Goal: Task Accomplishment & Management: Use online tool/utility

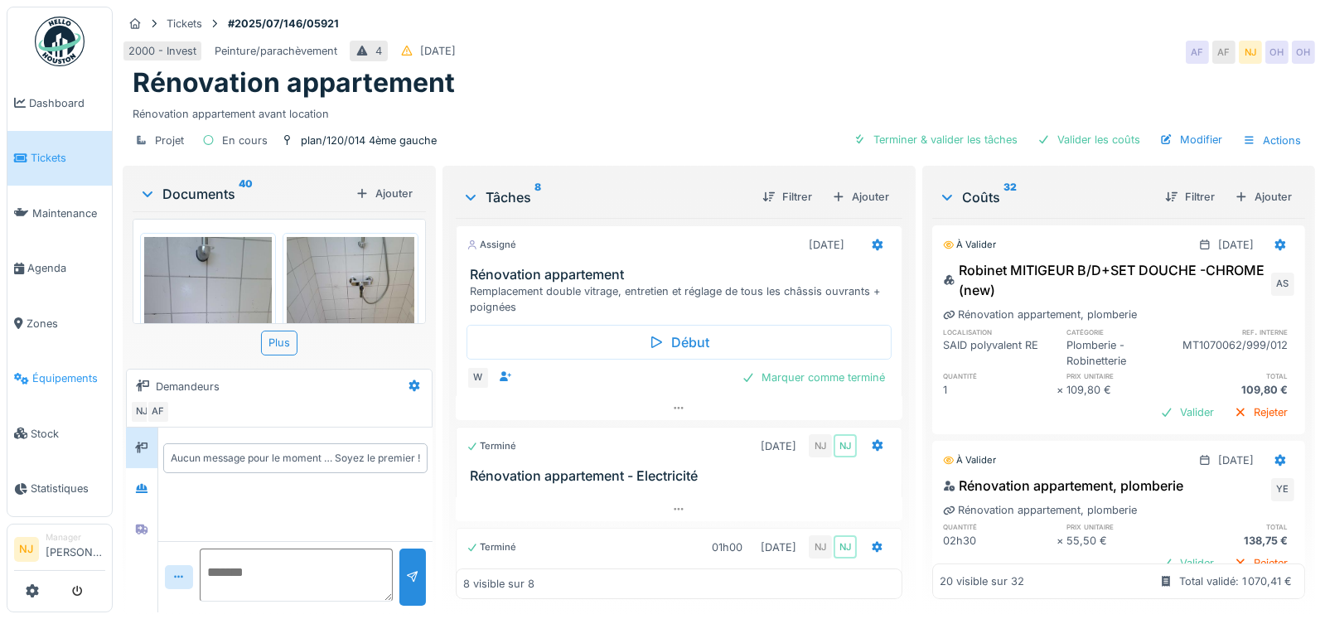
scroll to position [851, 0]
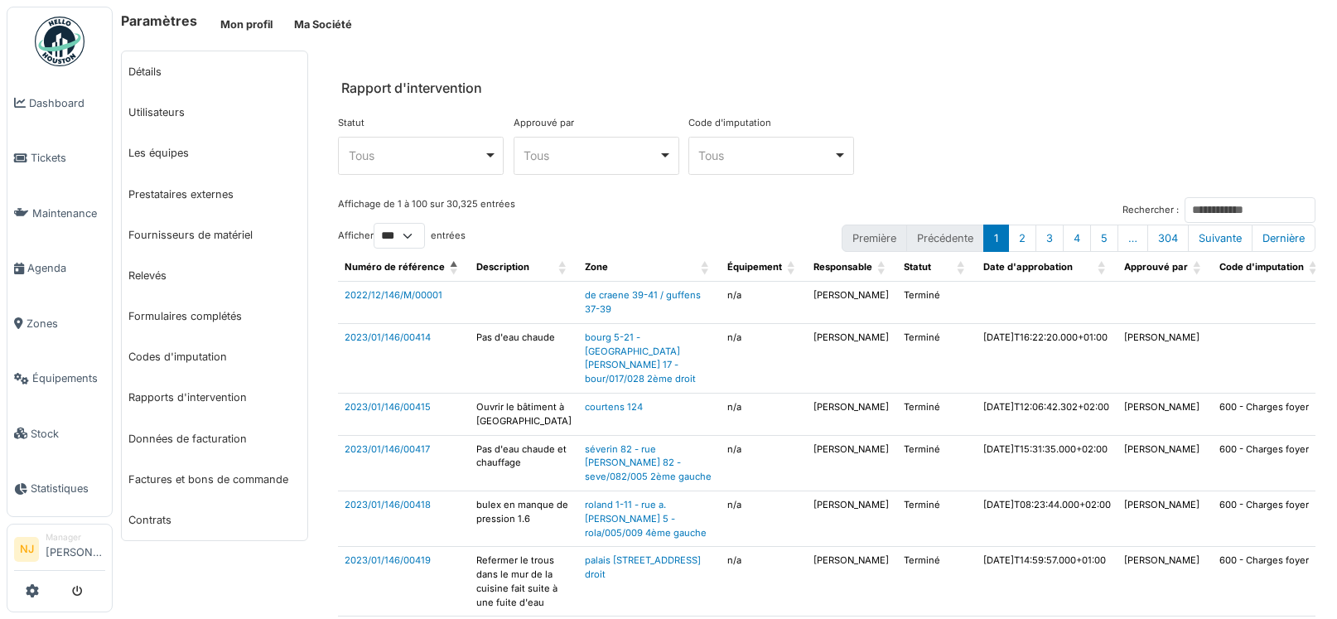
select select "***"
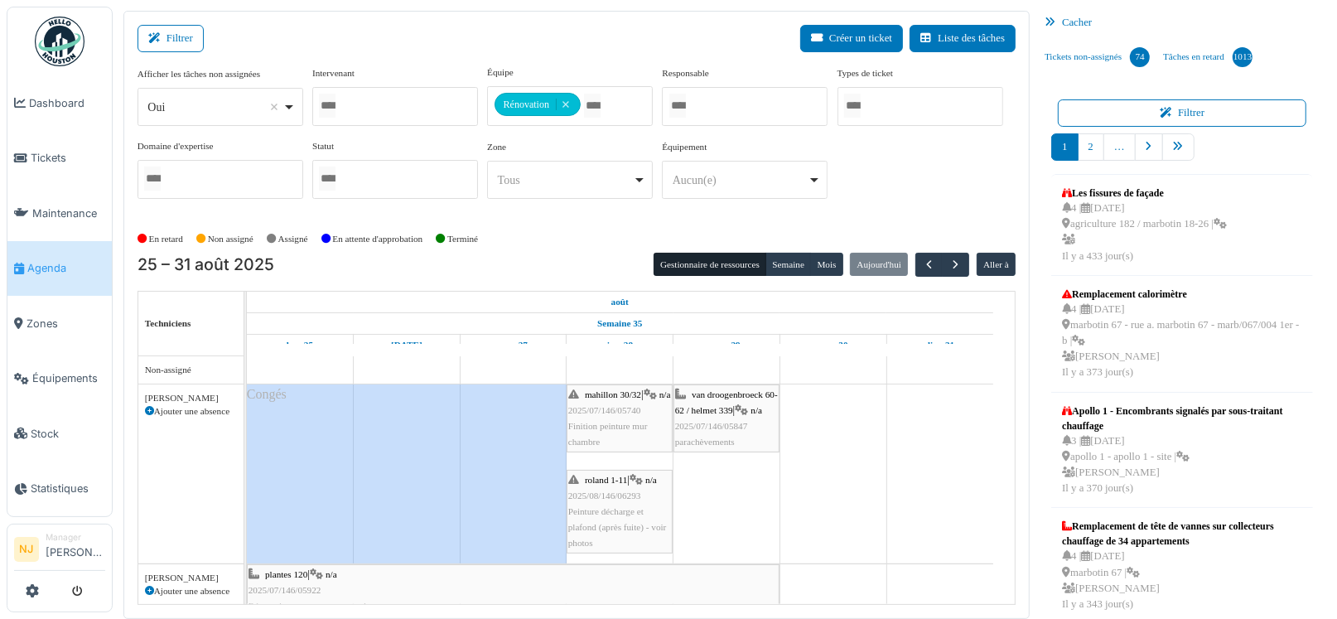
scroll to position [165, 0]
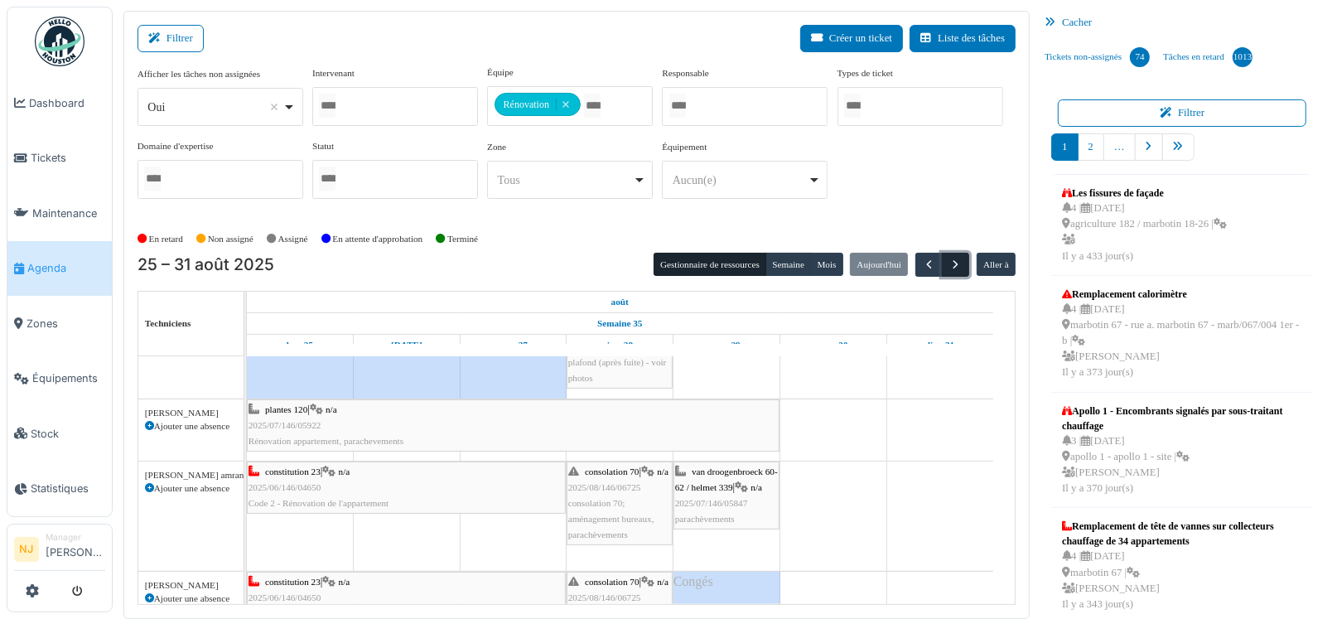
click at [949, 261] on span "button" at bounding box center [956, 265] width 14 height 14
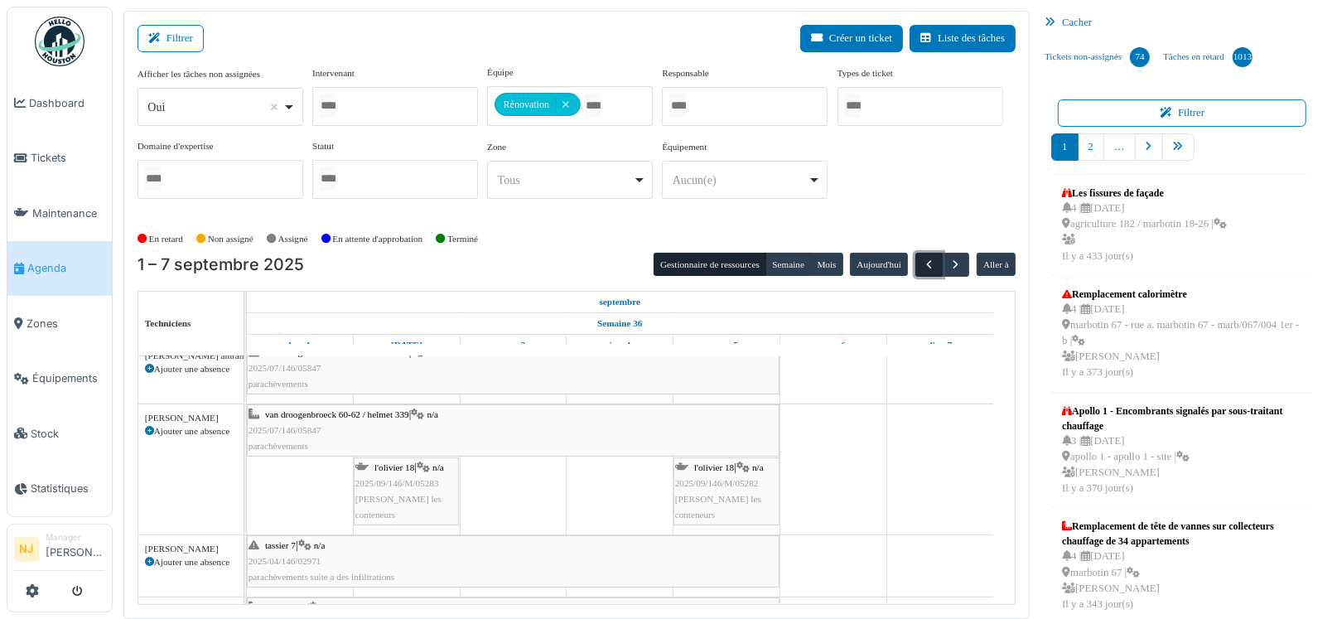
click at [922, 258] on span "button" at bounding box center [929, 265] width 14 height 14
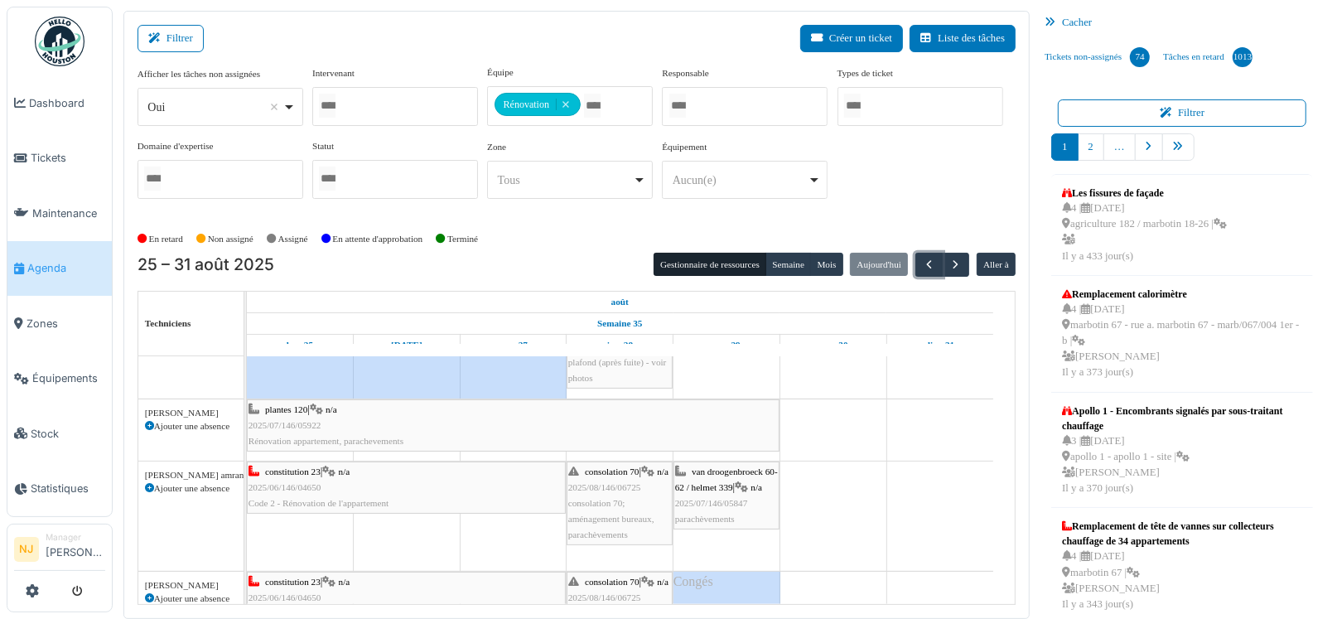
click at [725, 486] on span "van droogenbroeck 60-62 / helmet 339" at bounding box center [726, 479] width 103 height 26
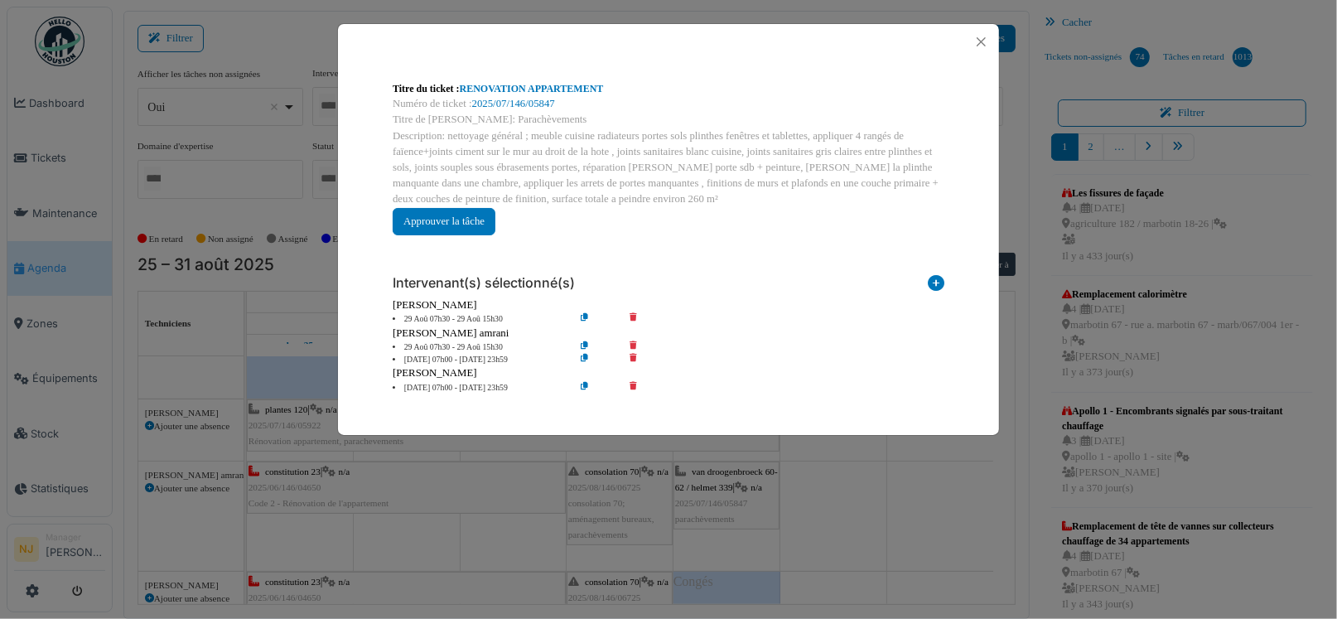
click at [634, 313] on icon at bounding box center [644, 319] width 47 height 12
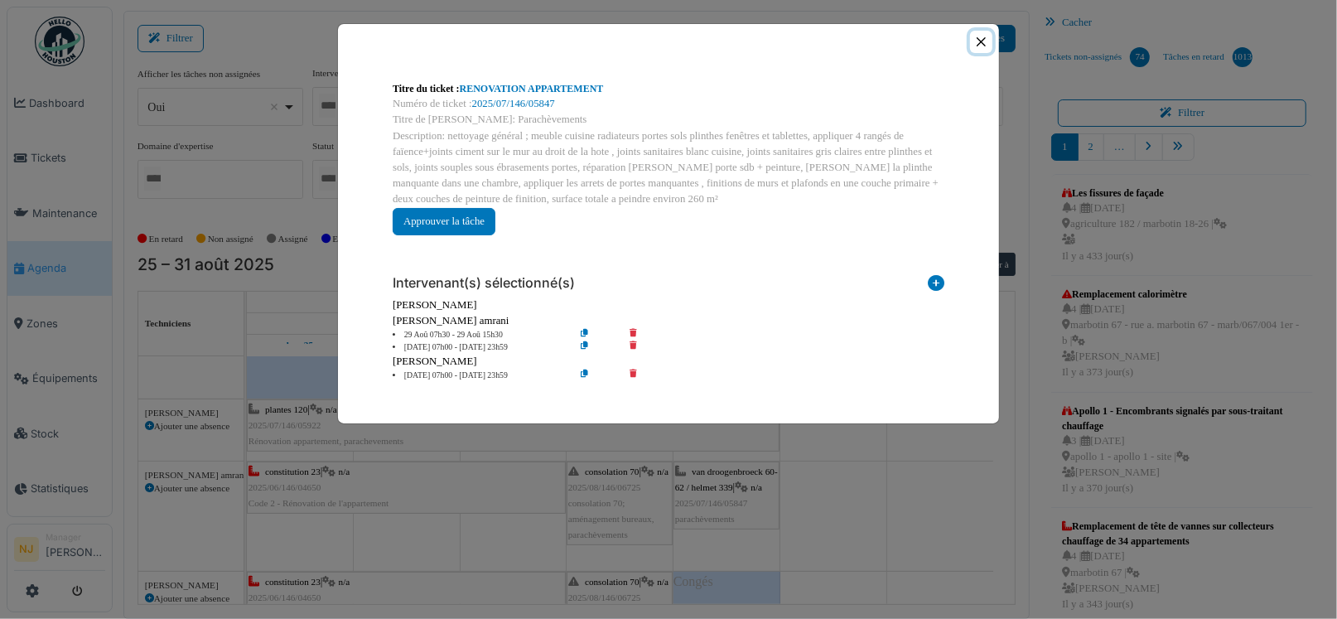
click at [977, 40] on button "Close" at bounding box center [981, 42] width 22 height 22
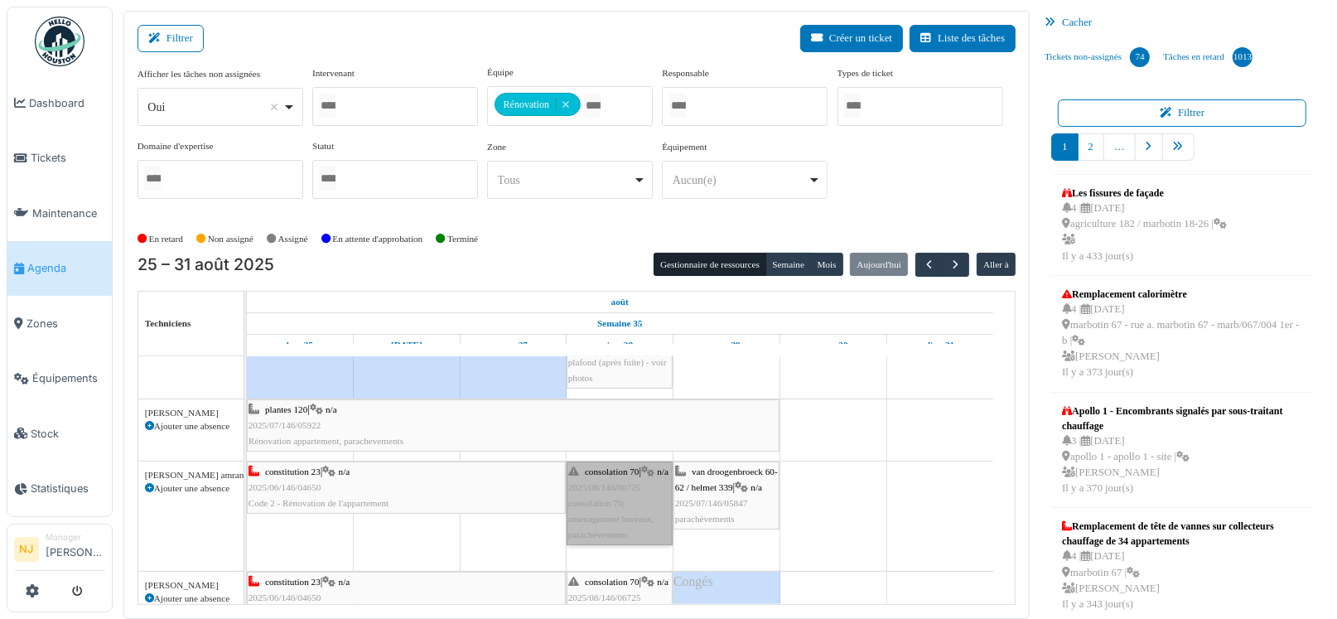
drag, startPoint x: 616, startPoint y: 502, endPoint x: 585, endPoint y: 524, distance: 38.6
click at [585, 524] on link "consolation 70 | n/a 2025/08/146/06725 consolation 70; aménagement bureaux, par…" at bounding box center [620, 503] width 106 height 84
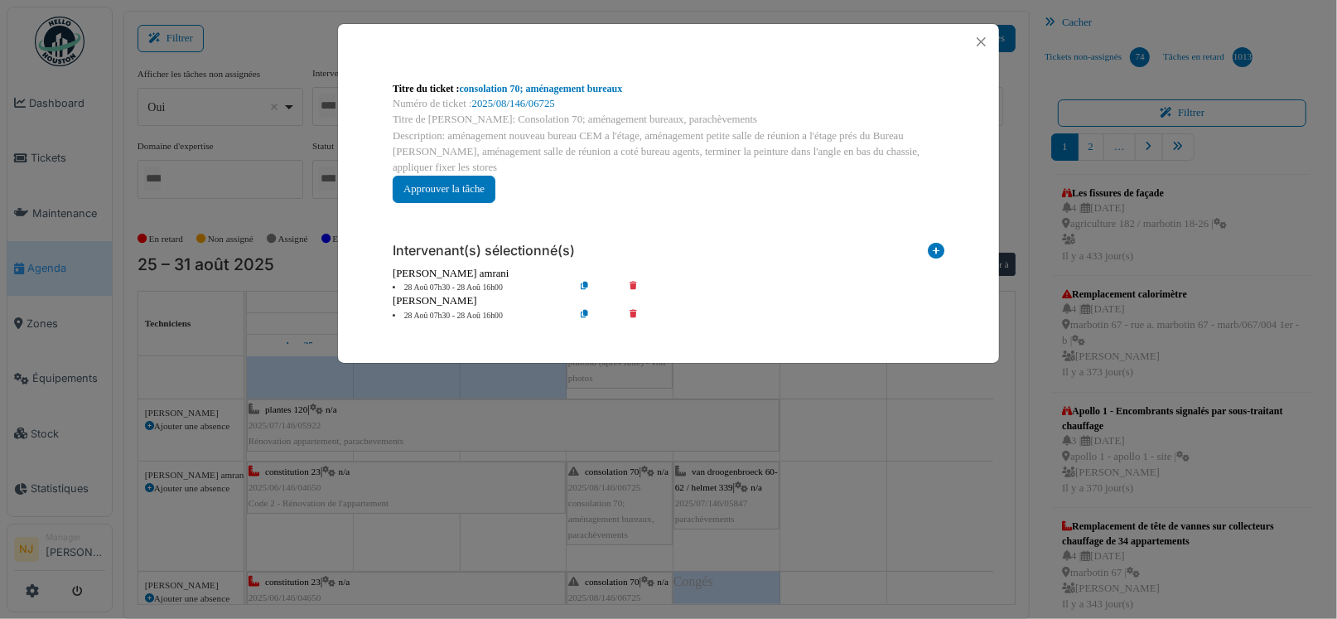
click at [585, 282] on icon at bounding box center [597, 288] width 47 height 12
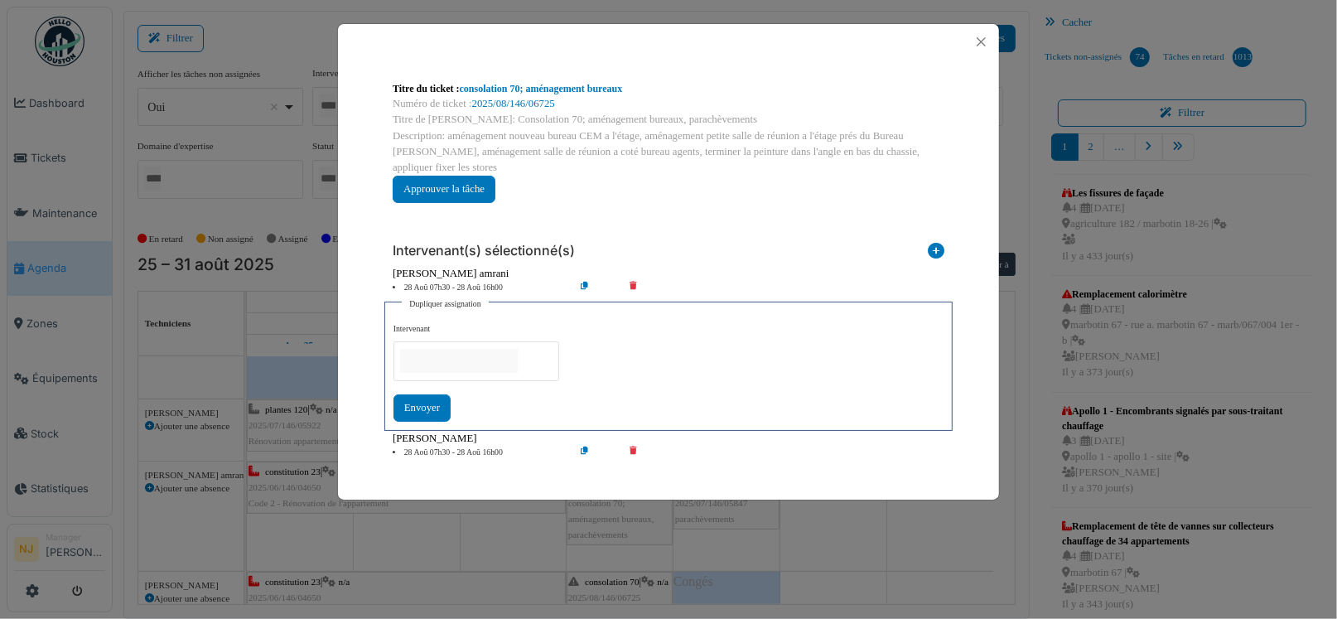
click at [434, 349] on input "null" at bounding box center [459, 361] width 118 height 24
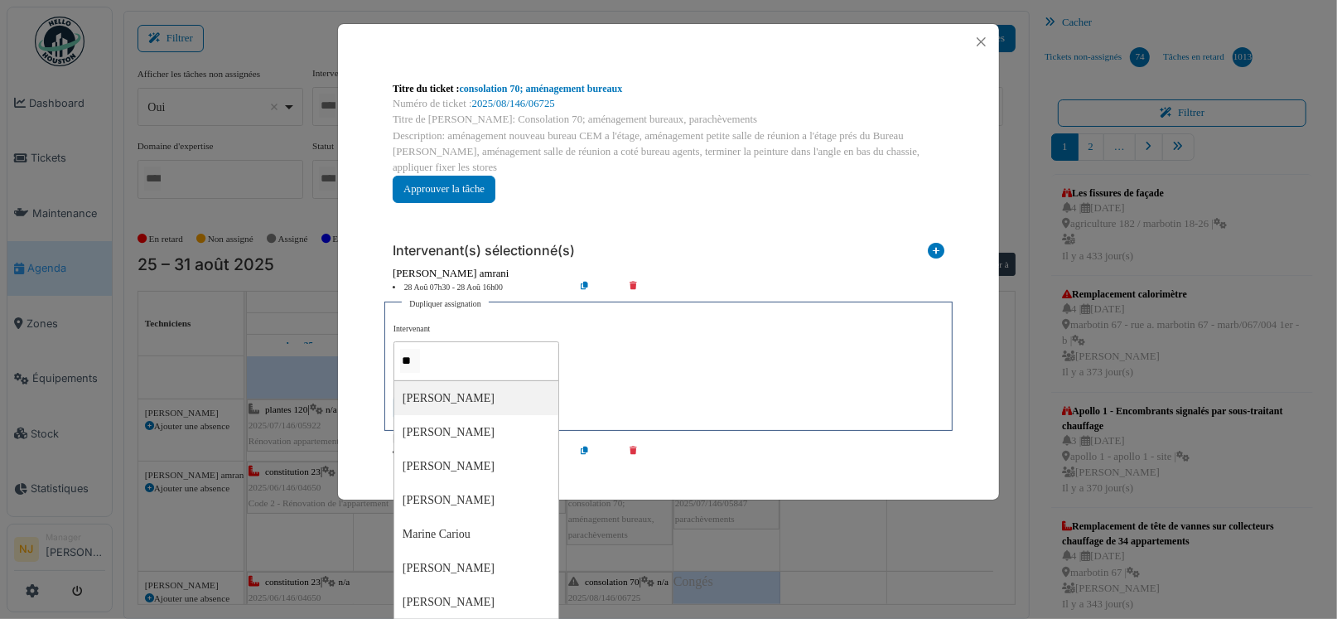
type input "*"
click at [819, 445] on div "Intervenant(s) sélectionné(s) Technicien interne Prestataire externe Gestionnai…" at bounding box center [668, 343] width 578 height 255
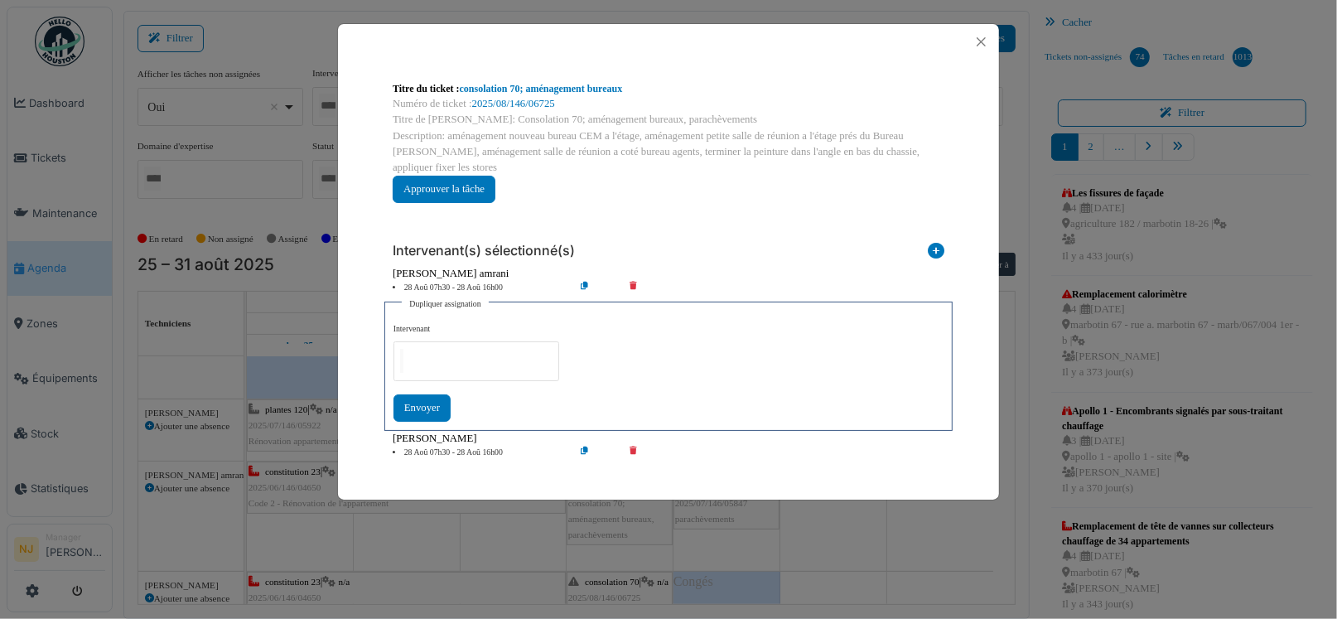
click at [585, 447] on icon at bounding box center [597, 453] width 47 height 12
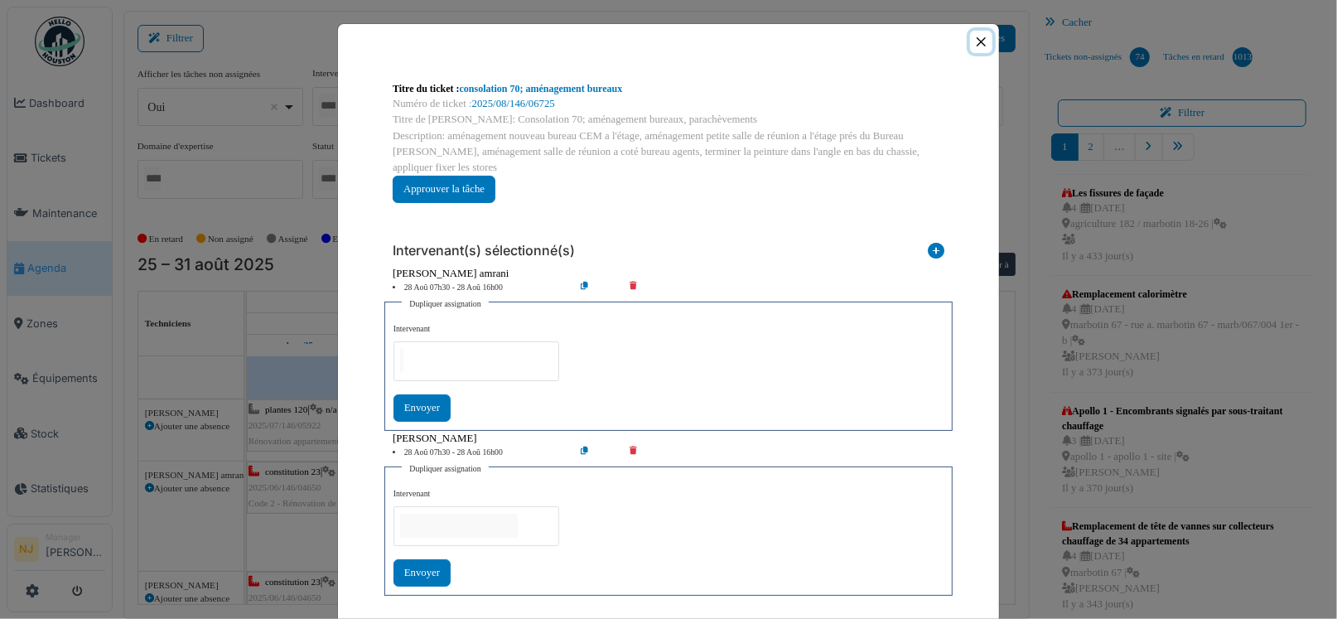
click at [978, 39] on button "Close" at bounding box center [981, 42] width 22 height 22
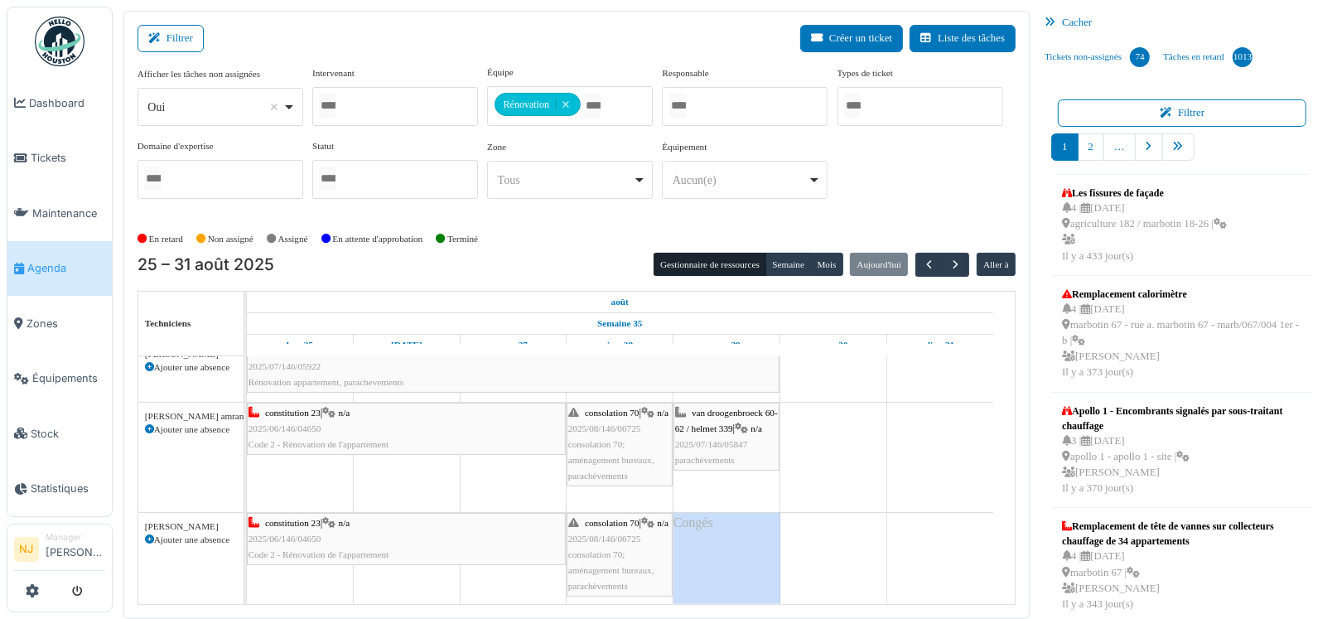
scroll to position [249, 0]
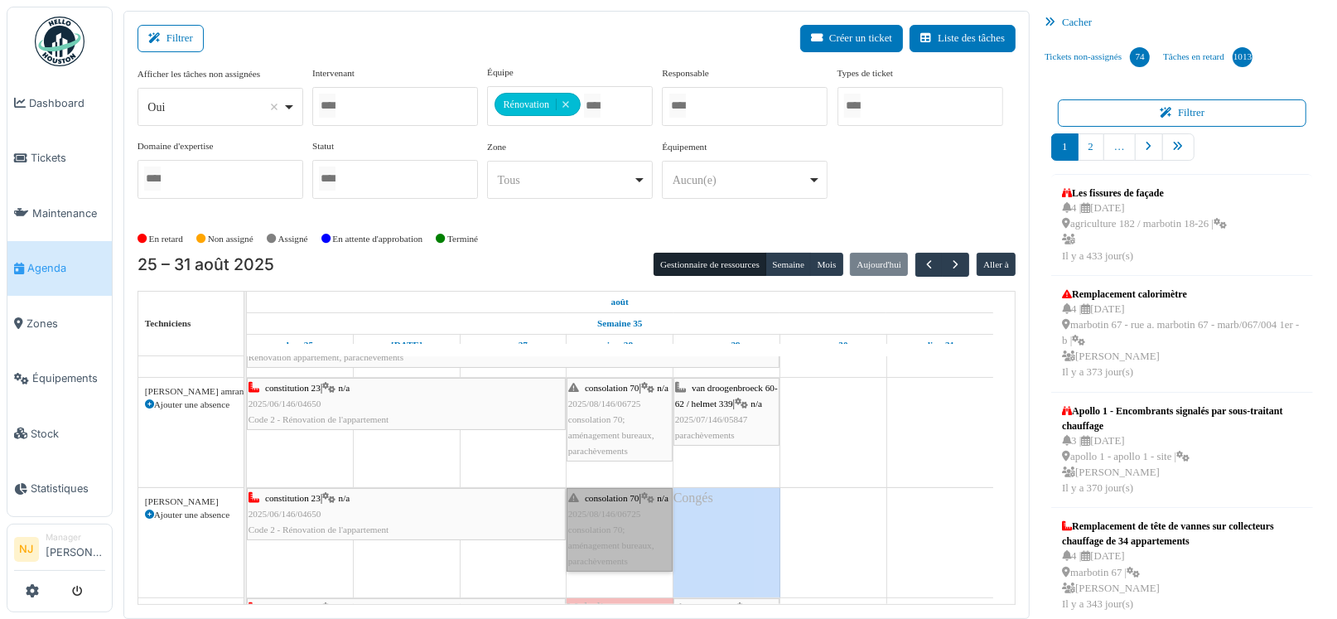
click at [626, 517] on link "consolation 70 | n/a 2025/08/146/06725 consolation 70; aménagement bureaux, par…" at bounding box center [620, 530] width 106 height 84
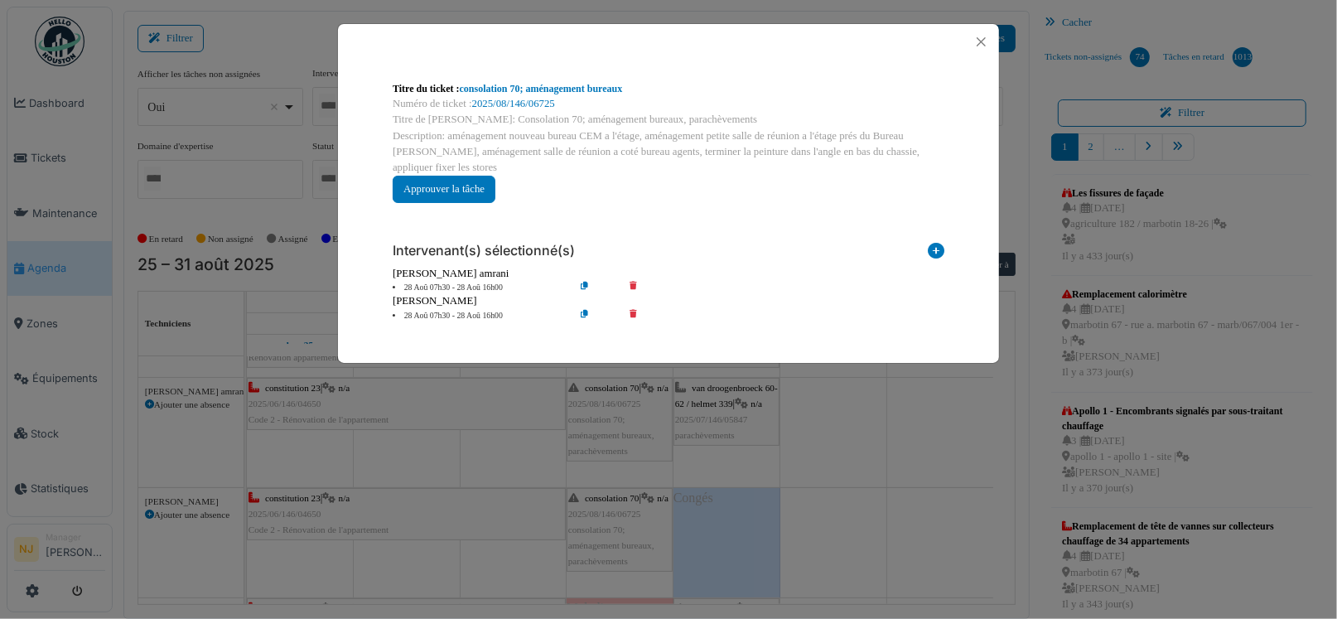
click at [585, 310] on icon at bounding box center [597, 316] width 47 height 12
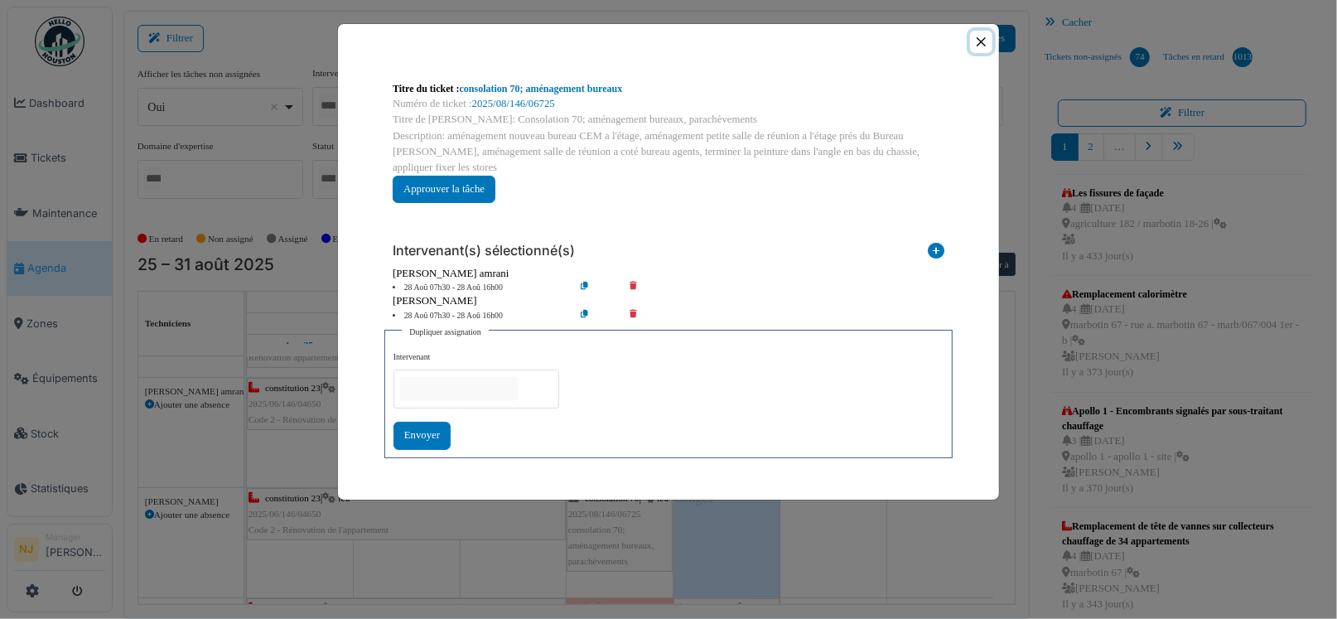
click at [986, 42] on button "Close" at bounding box center [981, 42] width 22 height 22
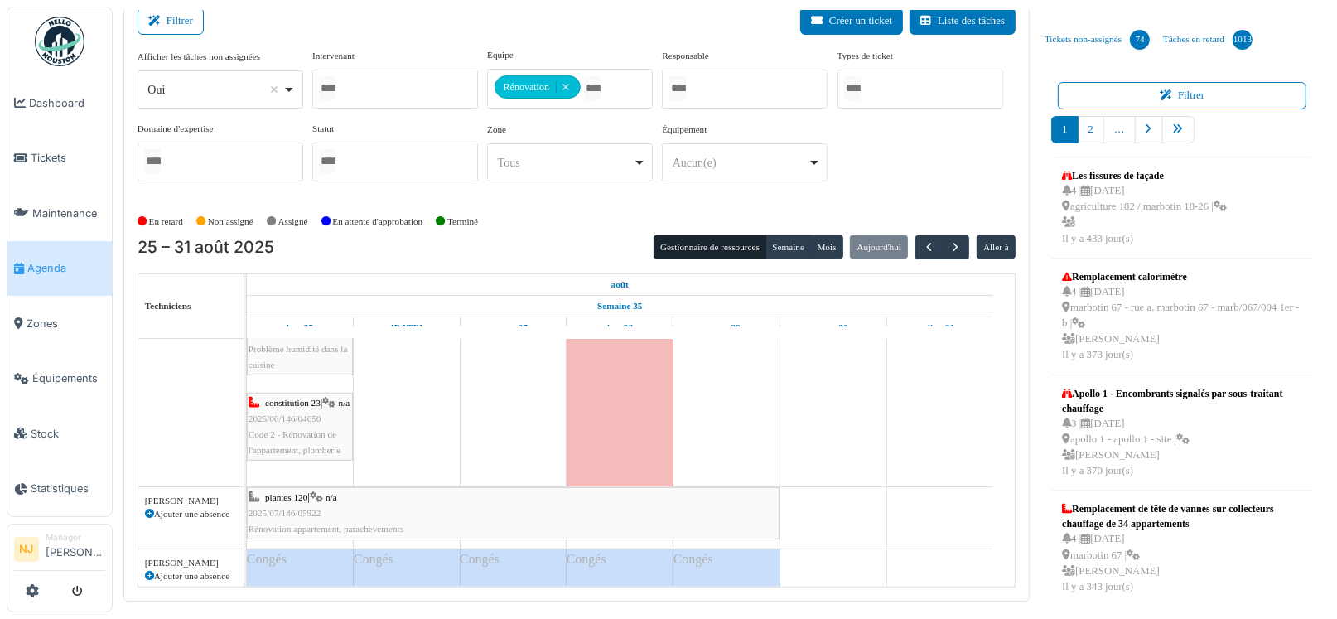
scroll to position [699, 0]
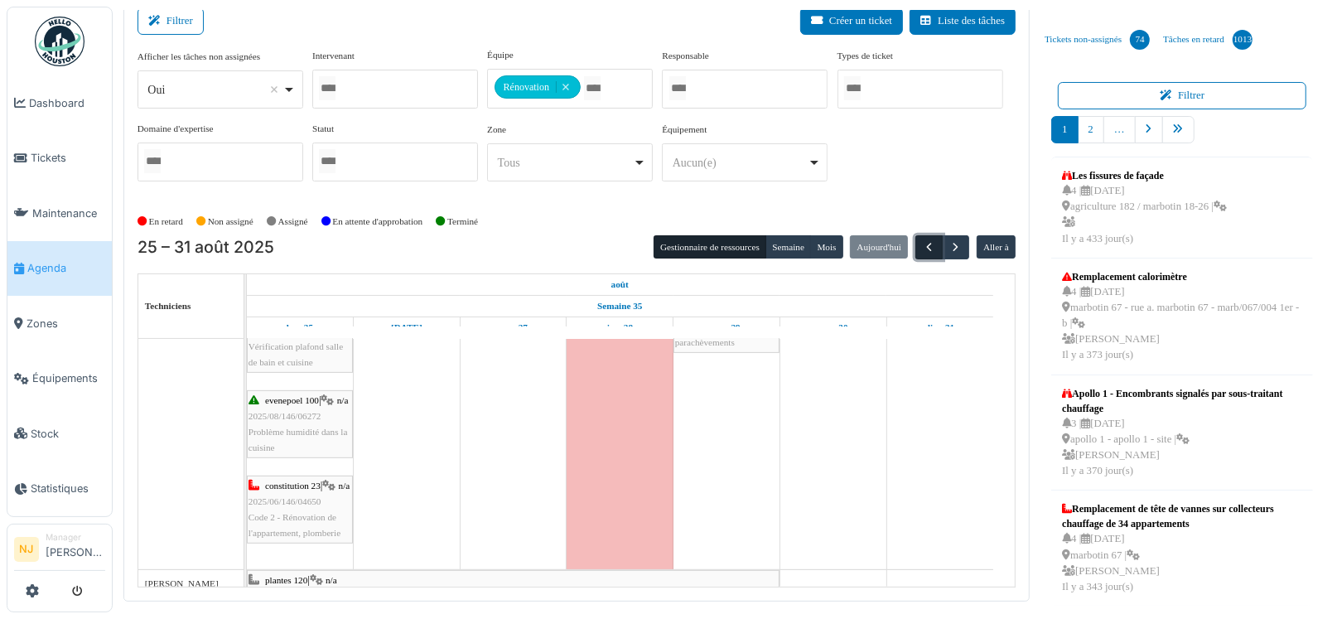
click at [922, 244] on span "button" at bounding box center [929, 247] width 14 height 14
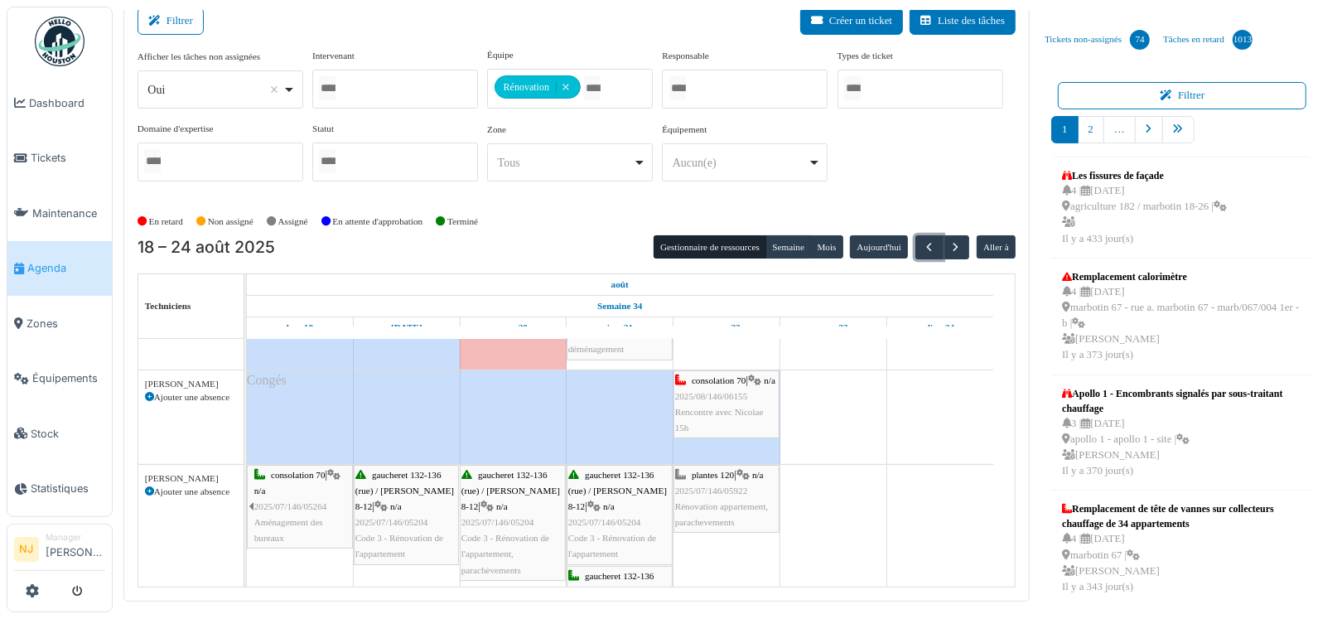
scroll to position [0, 0]
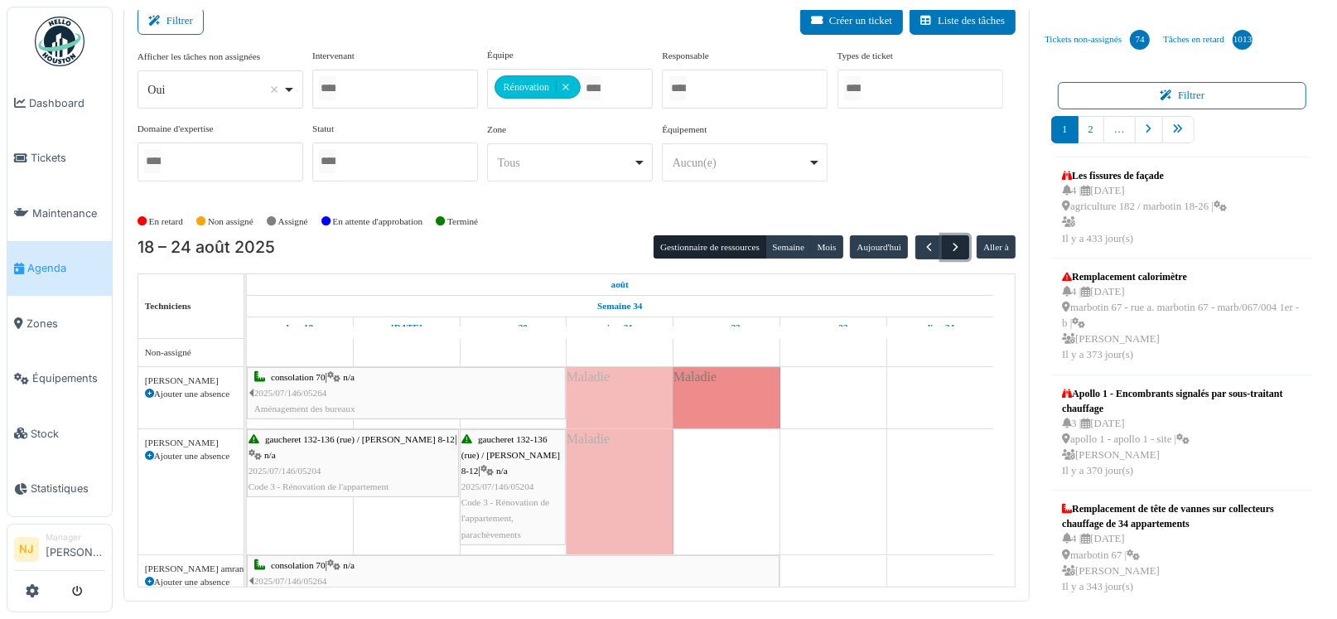
click at [949, 244] on span "button" at bounding box center [956, 247] width 14 height 14
